Goal: Navigation & Orientation: Find specific page/section

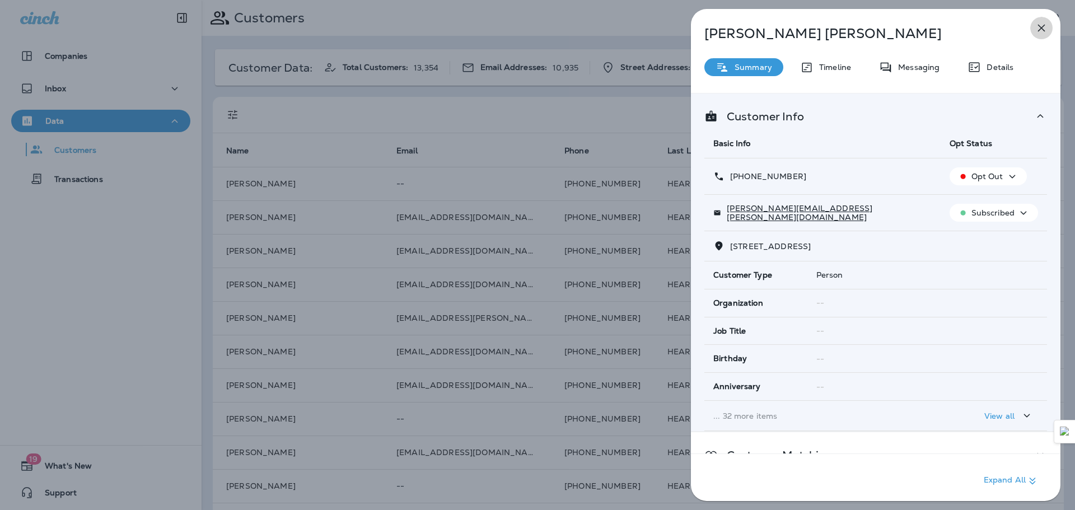
click at [1042, 31] on icon "button" at bounding box center [1041, 27] width 13 height 13
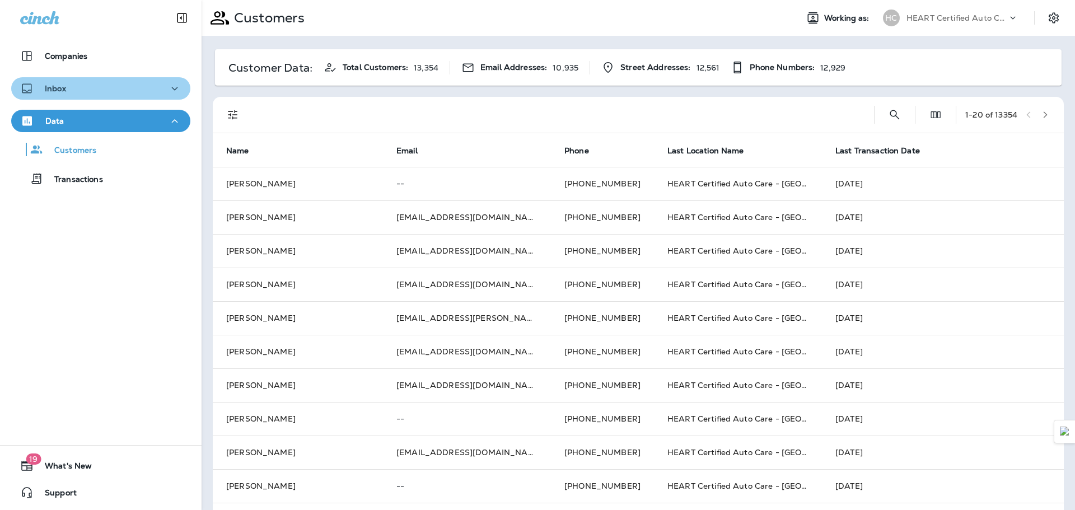
click at [101, 91] on div "Inbox" at bounding box center [100, 89] width 161 height 14
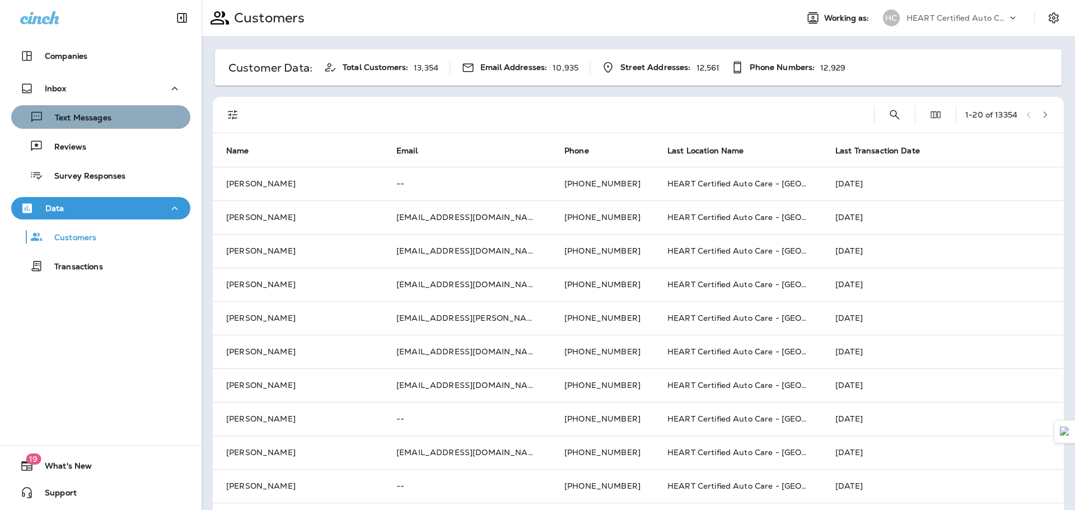
click at [139, 114] on div "Text Messages" at bounding box center [101, 117] width 170 height 17
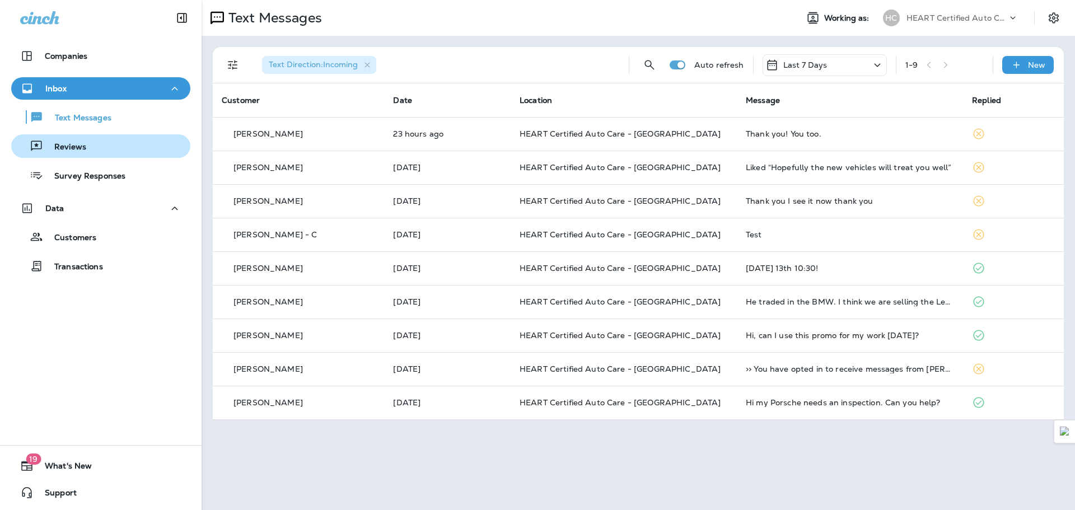
click at [82, 149] on p "Reviews" at bounding box center [64, 147] width 43 height 11
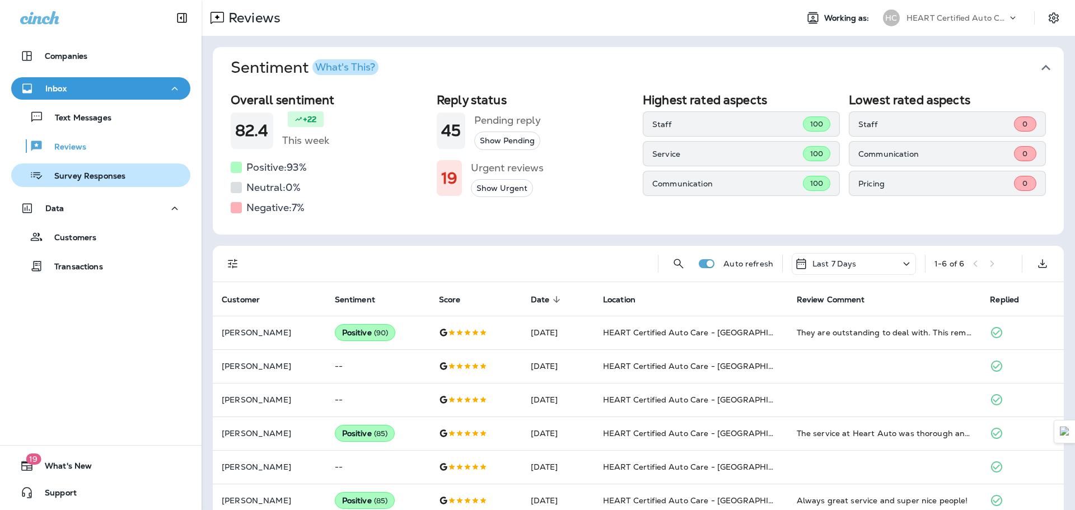
click at [88, 172] on p "Survey Responses" at bounding box center [84, 176] width 82 height 11
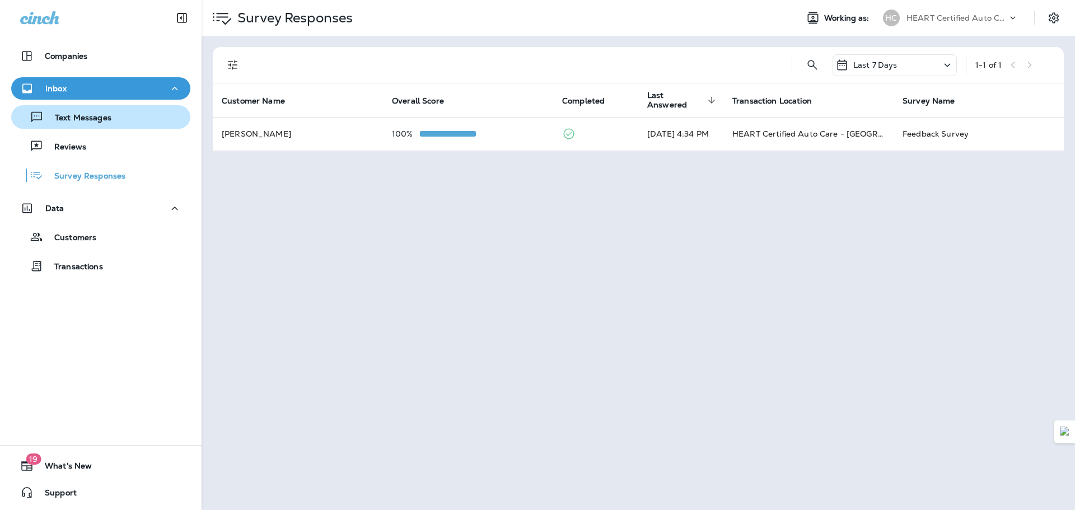
click at [86, 110] on div "Text Messages" at bounding box center [64, 117] width 96 height 17
